Goal: Transaction & Acquisition: Book appointment/travel/reservation

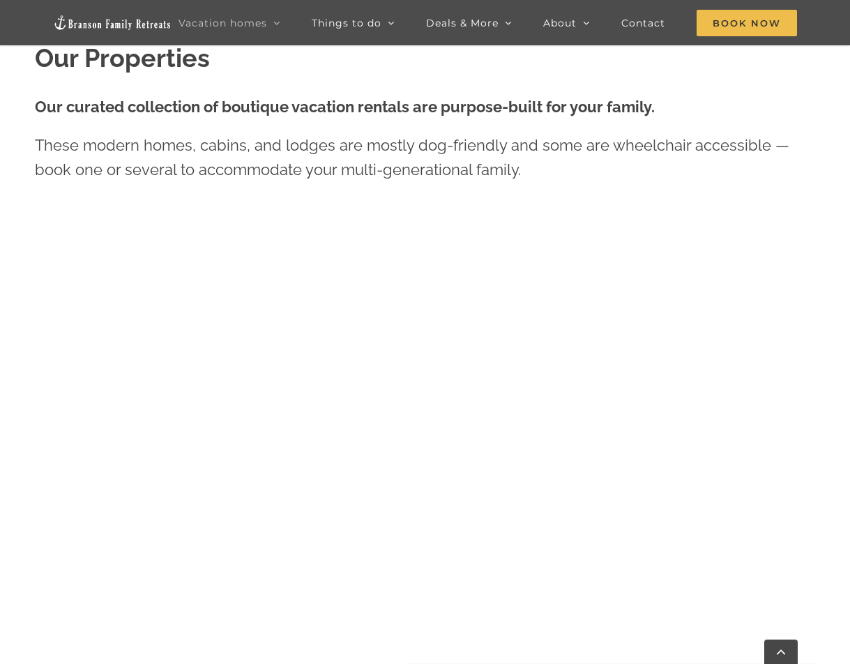
scroll to position [681, 0]
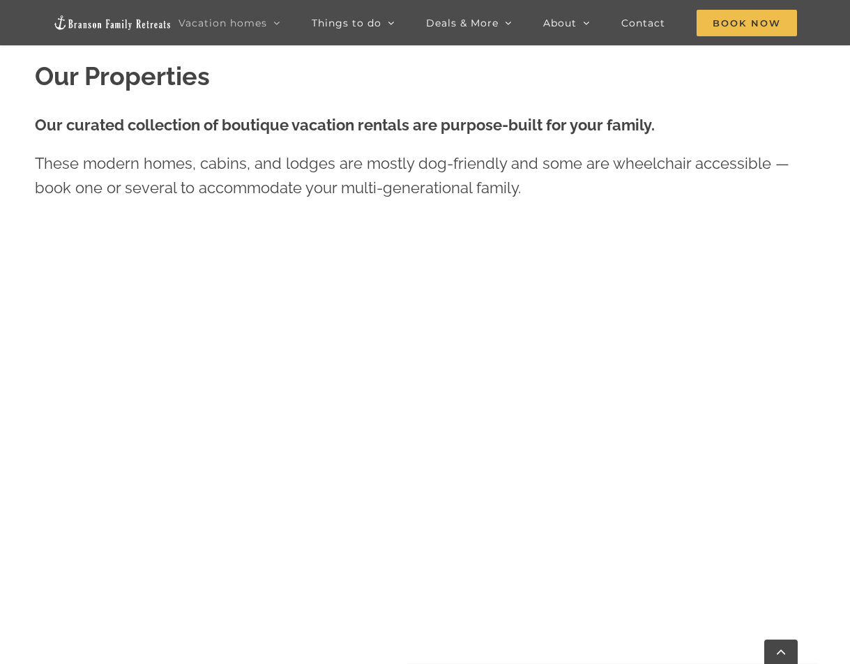
click at [236, 129] on strong "Our curated collection of boutique vacation rentals are purpose-built for your …" at bounding box center [345, 125] width 620 height 18
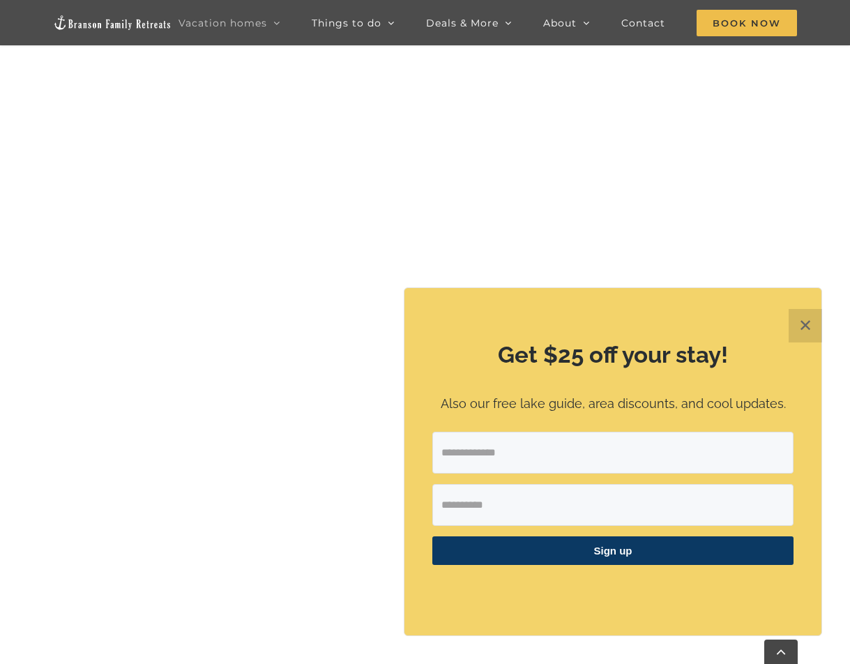
scroll to position [921, 0]
click at [810, 322] on button "✕" at bounding box center [805, 325] width 33 height 33
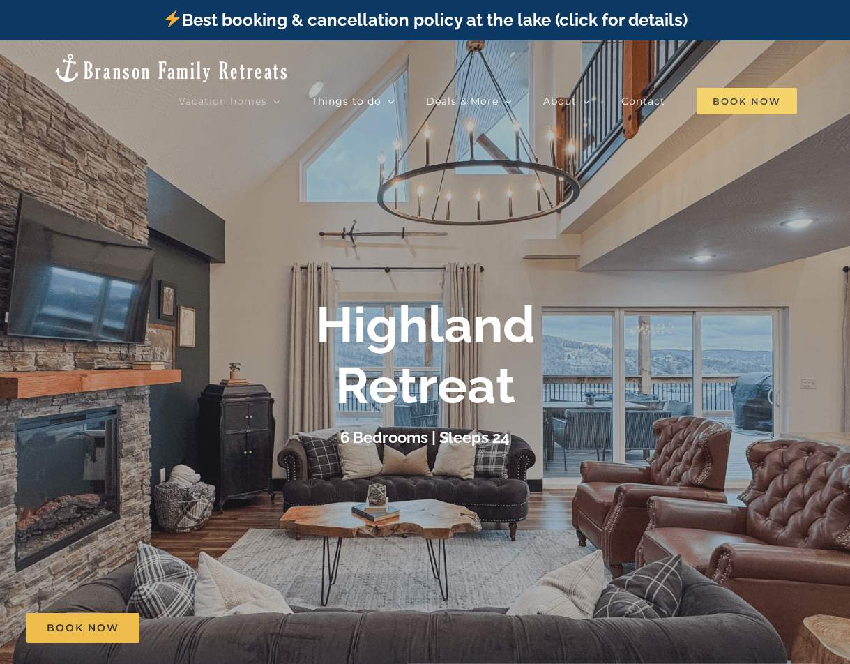
click at [757, 88] on span "Book Now" at bounding box center [747, 101] width 100 height 27
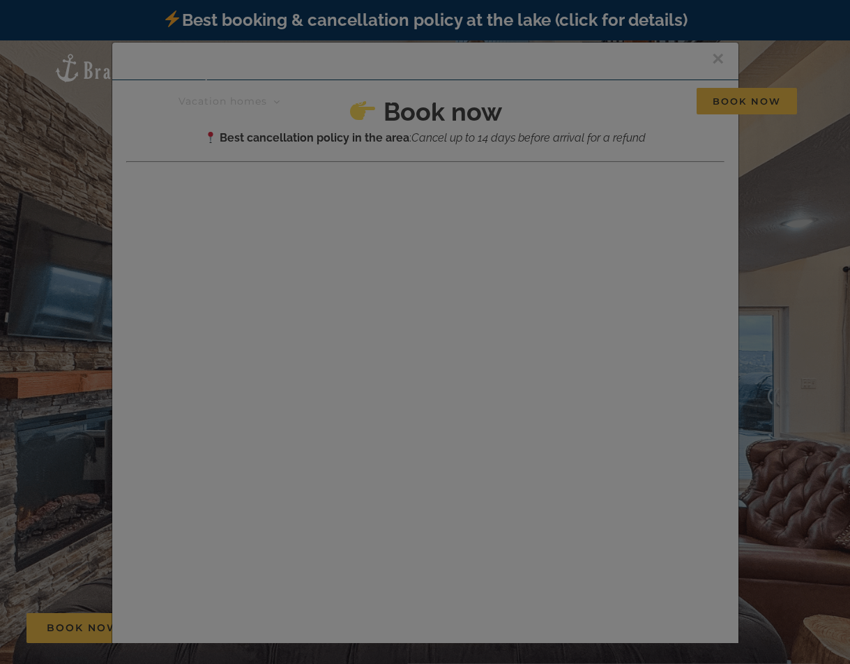
click at [269, 195] on div at bounding box center [425, 332] width 850 height 664
click at [211, 278] on div at bounding box center [425, 332] width 850 height 664
click at [413, 279] on div at bounding box center [425, 332] width 850 height 664
click at [750, 67] on div at bounding box center [425, 332] width 850 height 664
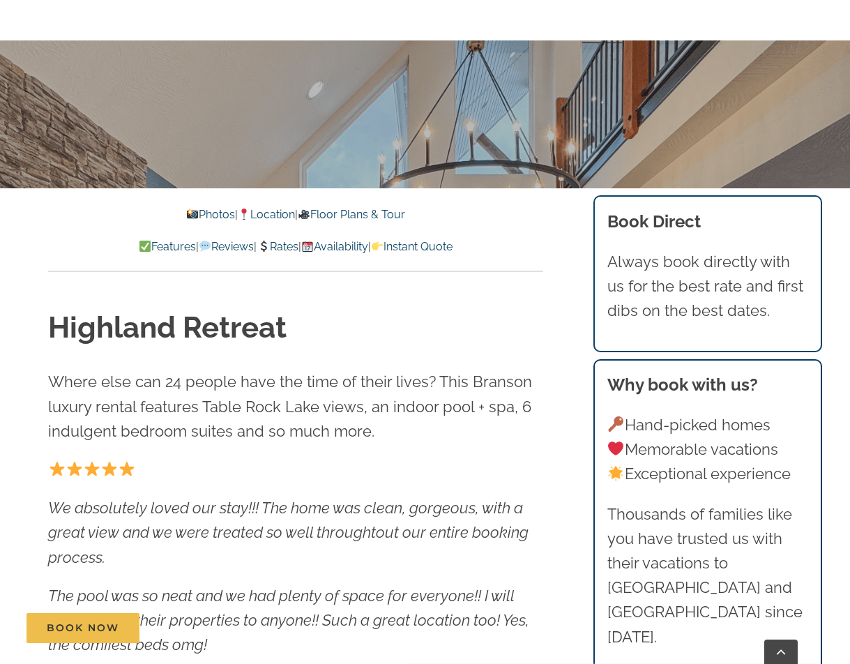
click at [351, 241] on link "Availability" at bounding box center [334, 246] width 67 height 13
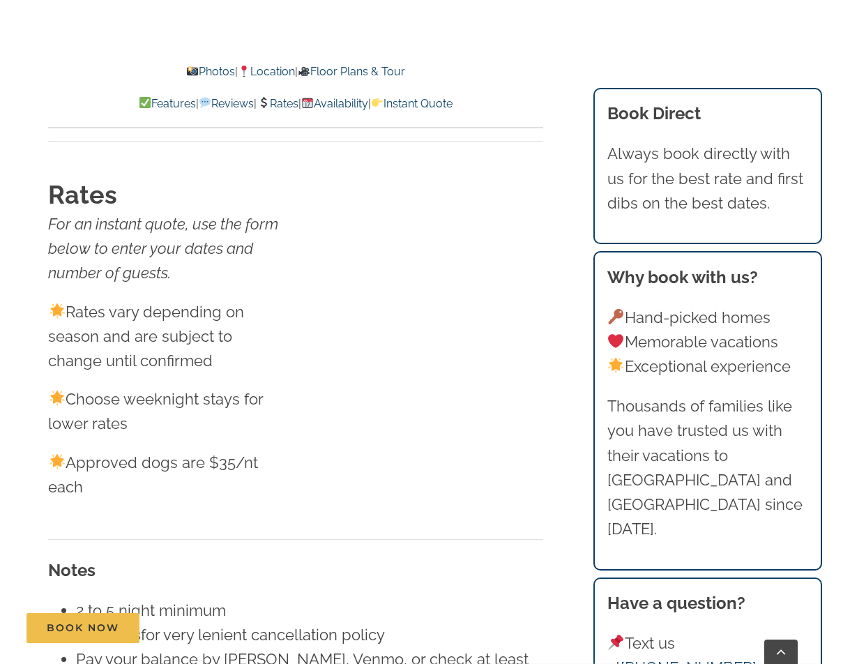
scroll to position [7116, 0]
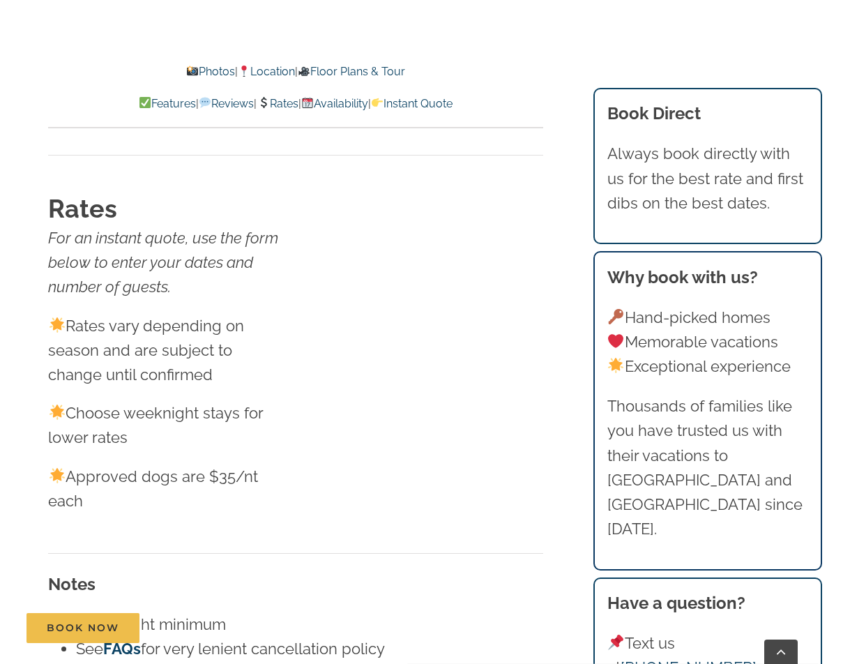
click at [336, 103] on link "Availability" at bounding box center [334, 103] width 67 height 13
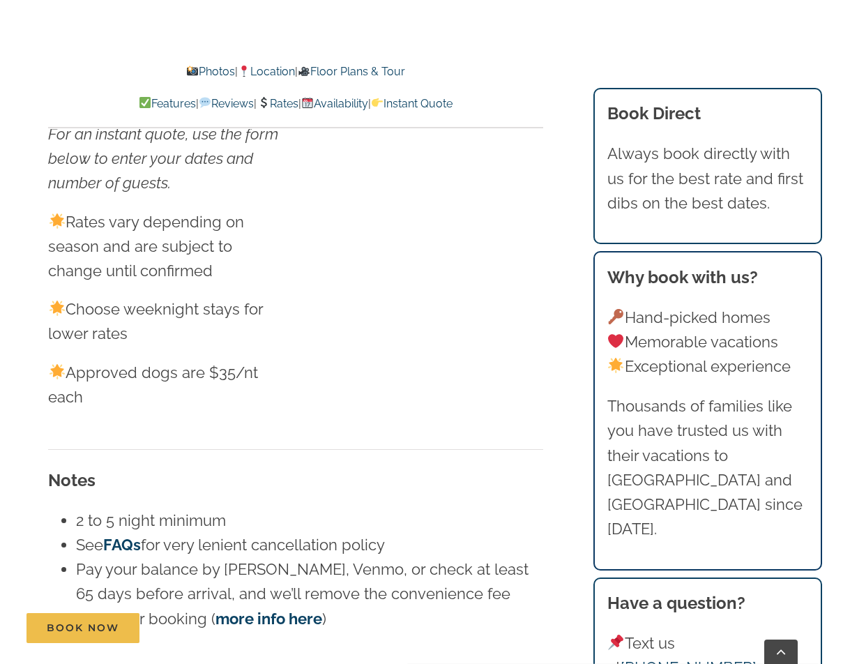
click at [303, 103] on p "Features | Reviews | Rates | Availability | Instant Quote" at bounding box center [295, 104] width 495 height 18
click at [286, 105] on link "Rates" at bounding box center [277, 103] width 41 height 13
click at [283, 101] on link "Rates" at bounding box center [277, 103] width 41 height 13
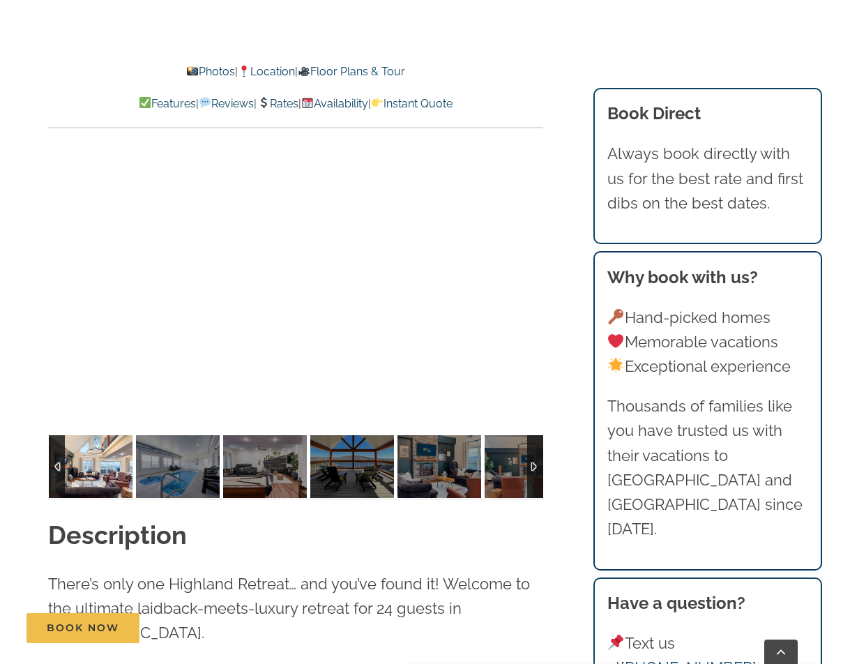
scroll to position [1197, 0]
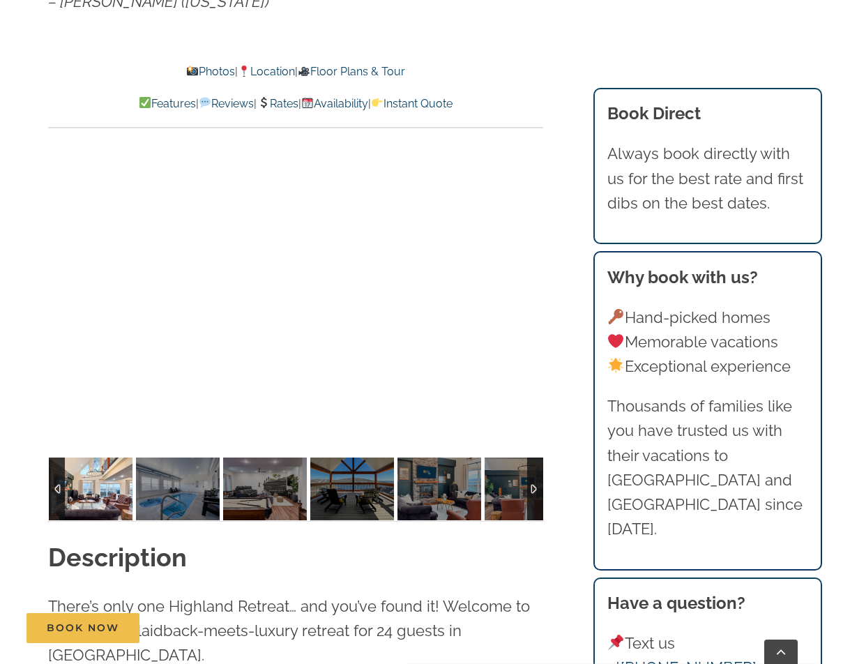
drag, startPoint x: 347, startPoint y: 394, endPoint x: 158, endPoint y: 512, distance: 222.2
click at [158, 512] on img at bounding box center [178, 489] width 84 height 63
click at [93, 503] on img at bounding box center [91, 489] width 84 height 63
click at [166, 502] on img at bounding box center [178, 489] width 84 height 63
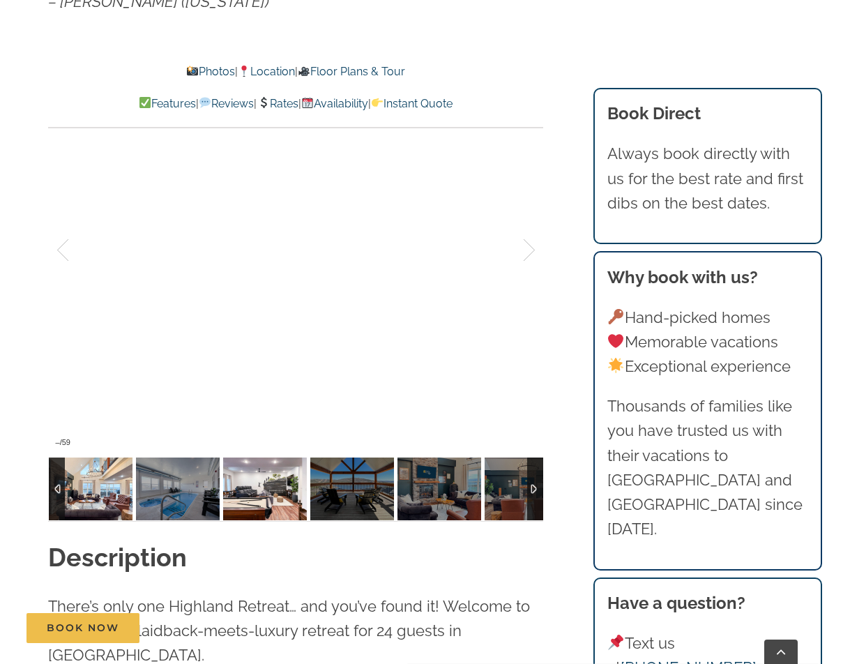
click at [248, 504] on img at bounding box center [265, 489] width 84 height 63
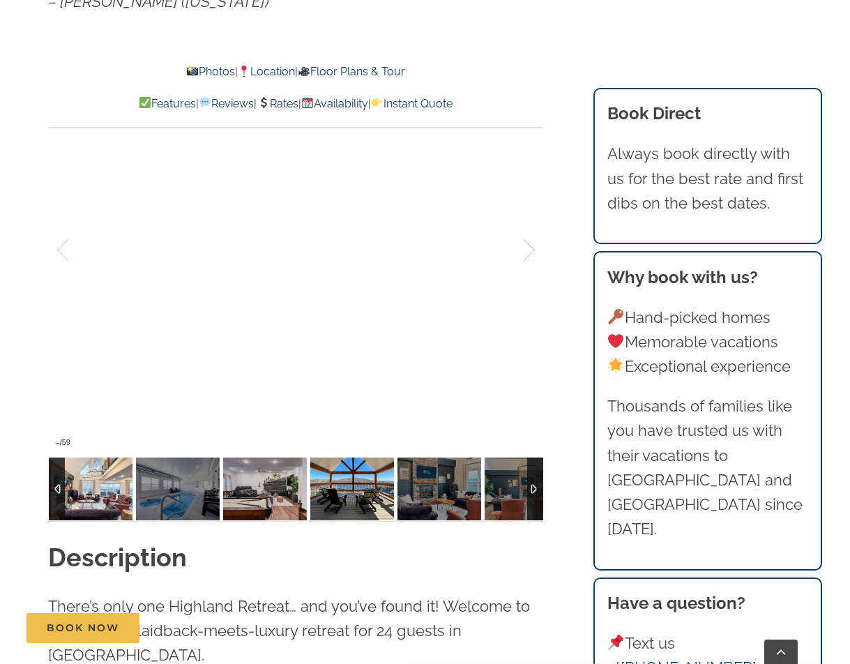
click at [391, 507] on img at bounding box center [352, 489] width 84 height 63
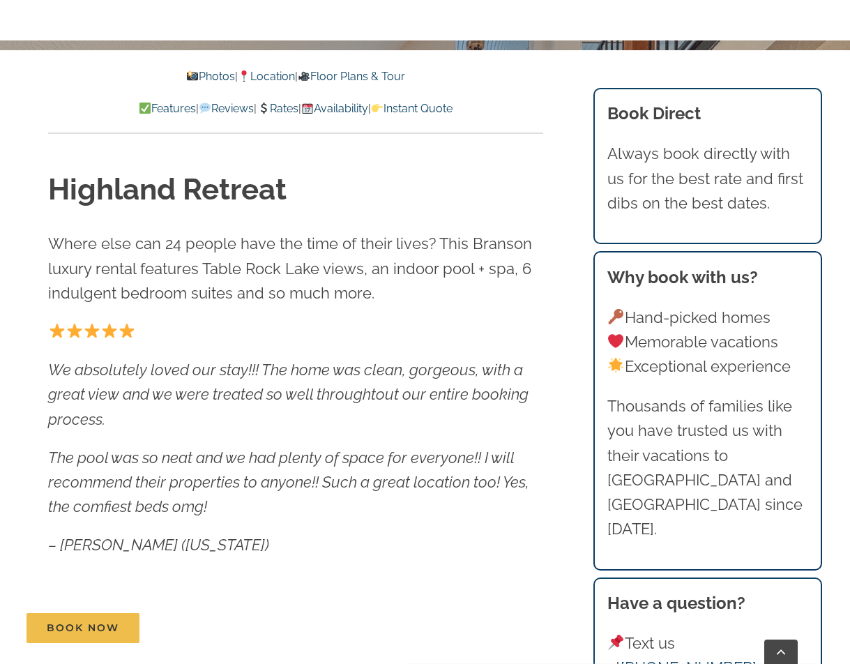
scroll to position [652, 0]
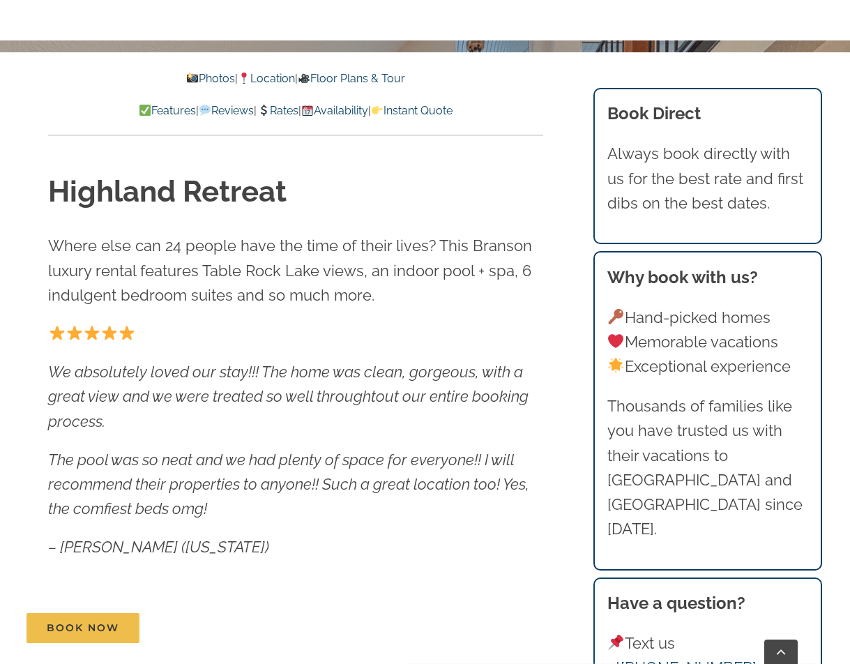
click at [196, 74] on link "Photos" at bounding box center [210, 78] width 49 height 13
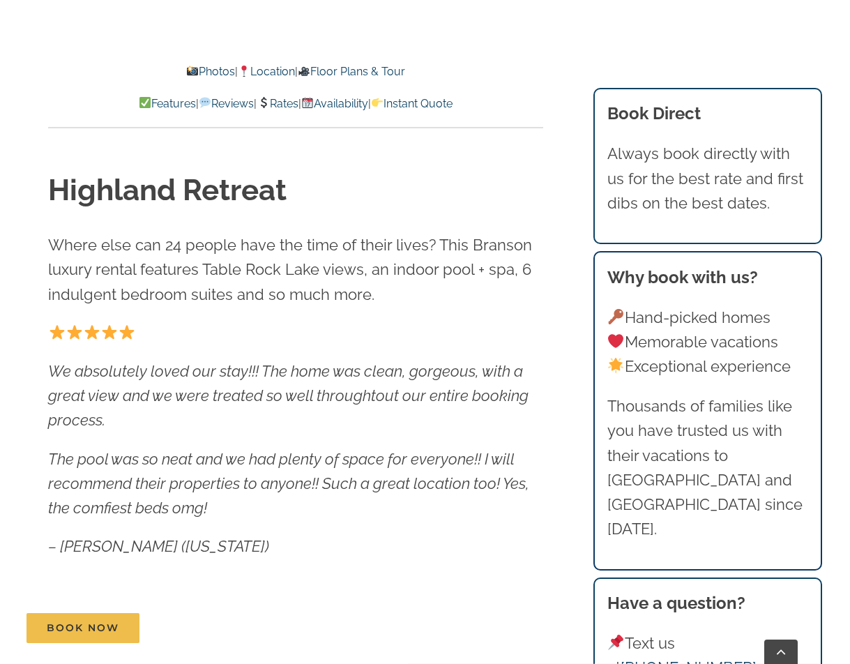
scroll to position [972, 0]
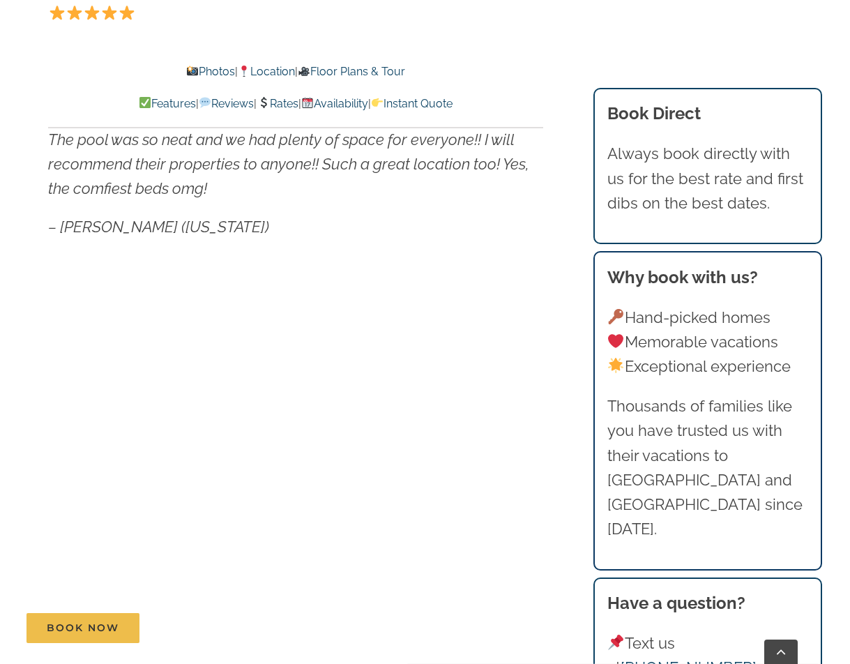
click at [196, 74] on link "Photos" at bounding box center [210, 71] width 49 height 13
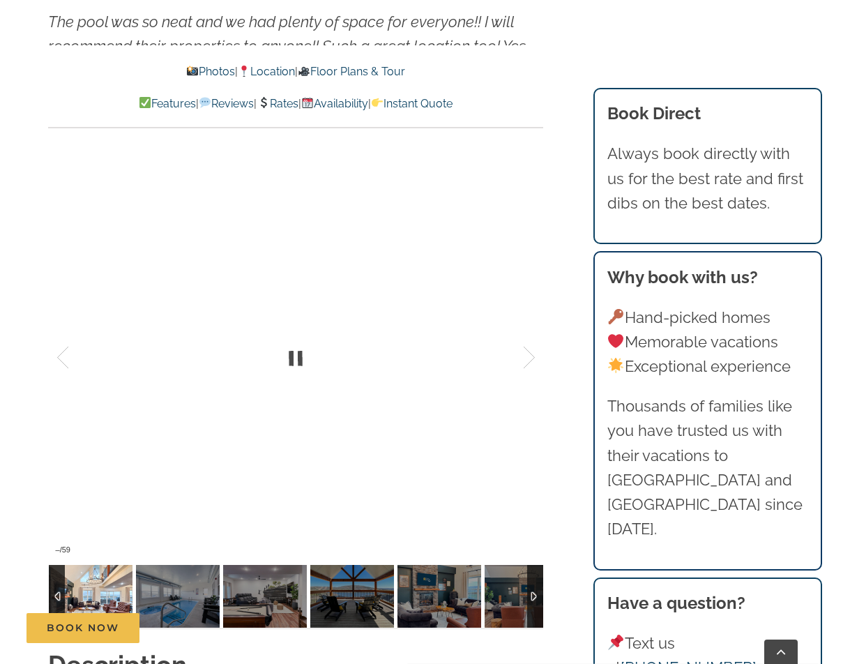
scroll to position [1097, 0]
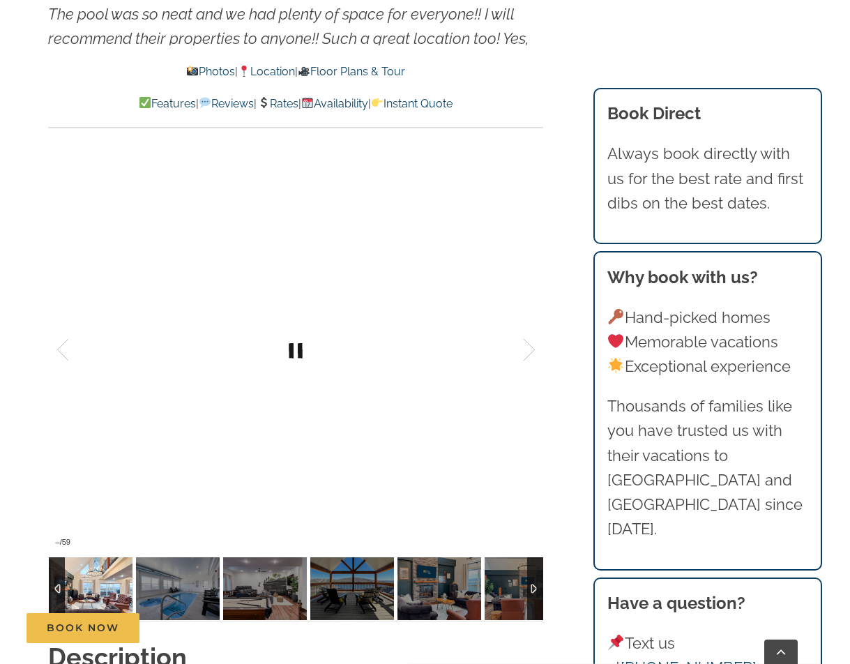
click at [297, 345] on link at bounding box center [296, 350] width 56 height 56
click at [190, 584] on img at bounding box center [178, 588] width 84 height 63
click at [190, 580] on img at bounding box center [178, 588] width 84 height 63
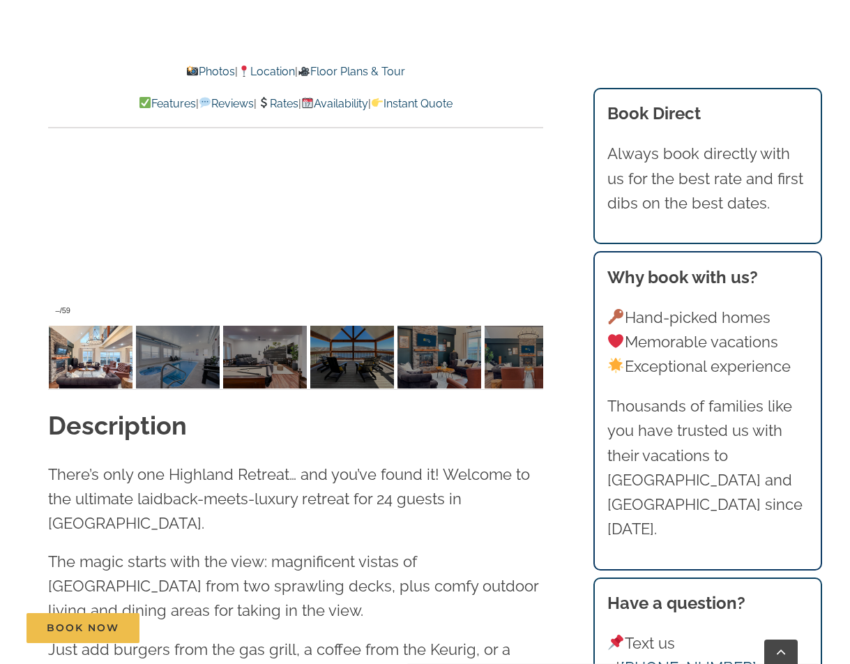
scroll to position [1341, 0]
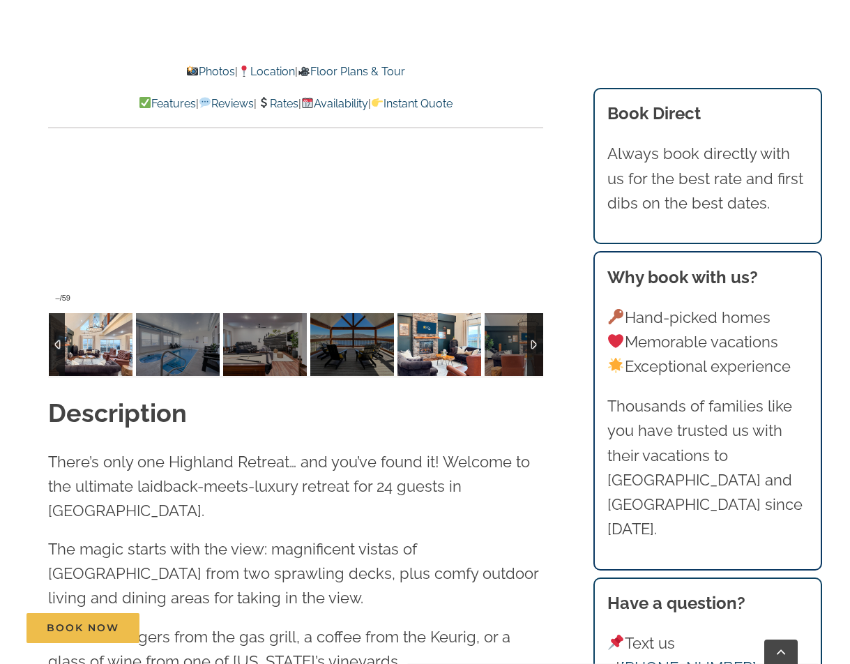
click at [470, 343] on img at bounding box center [440, 344] width 84 height 63
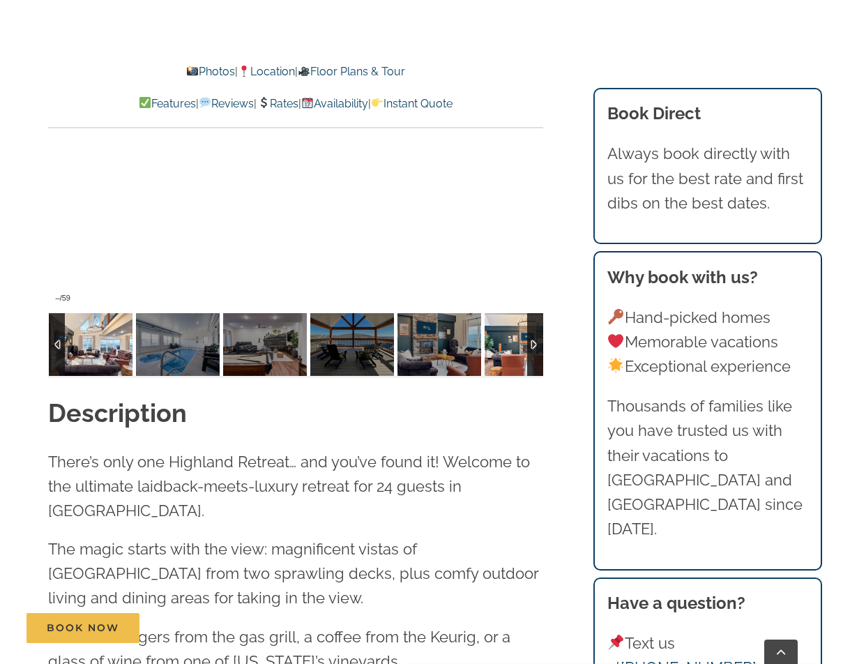
click at [505, 347] on img at bounding box center [527, 344] width 84 height 63
click at [542, 348] on div at bounding box center [535, 344] width 16 height 63
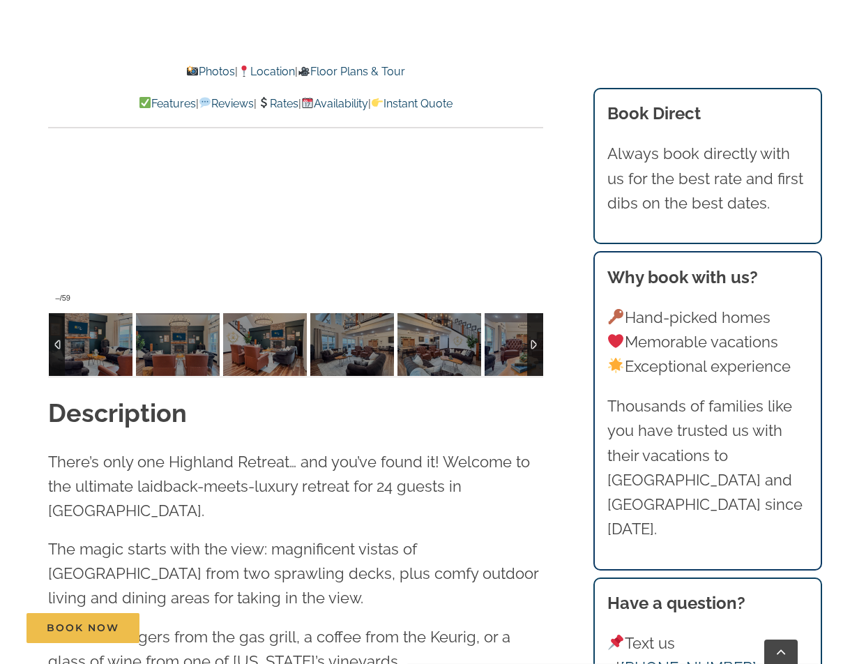
click at [536, 347] on div at bounding box center [535, 344] width 16 height 63
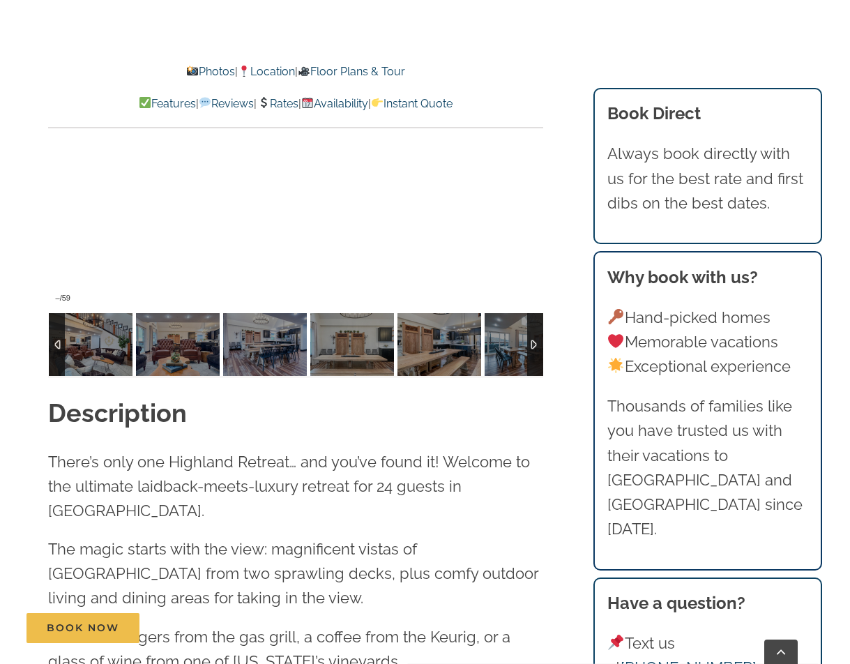
click at [536, 347] on div at bounding box center [535, 344] width 16 height 63
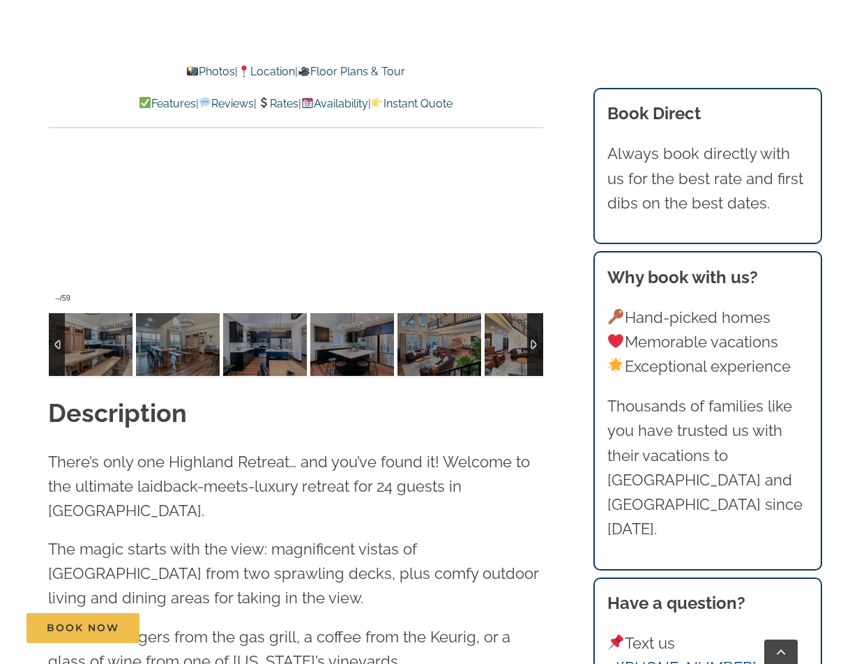
click at [536, 347] on div at bounding box center [535, 344] width 16 height 63
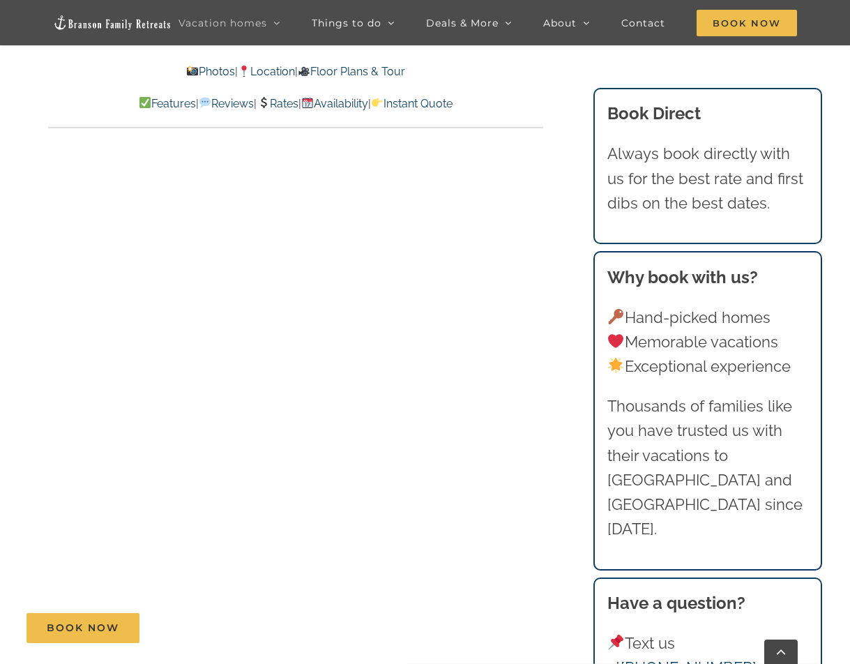
scroll to position [6968, 0]
